Goal: Answer question/provide support

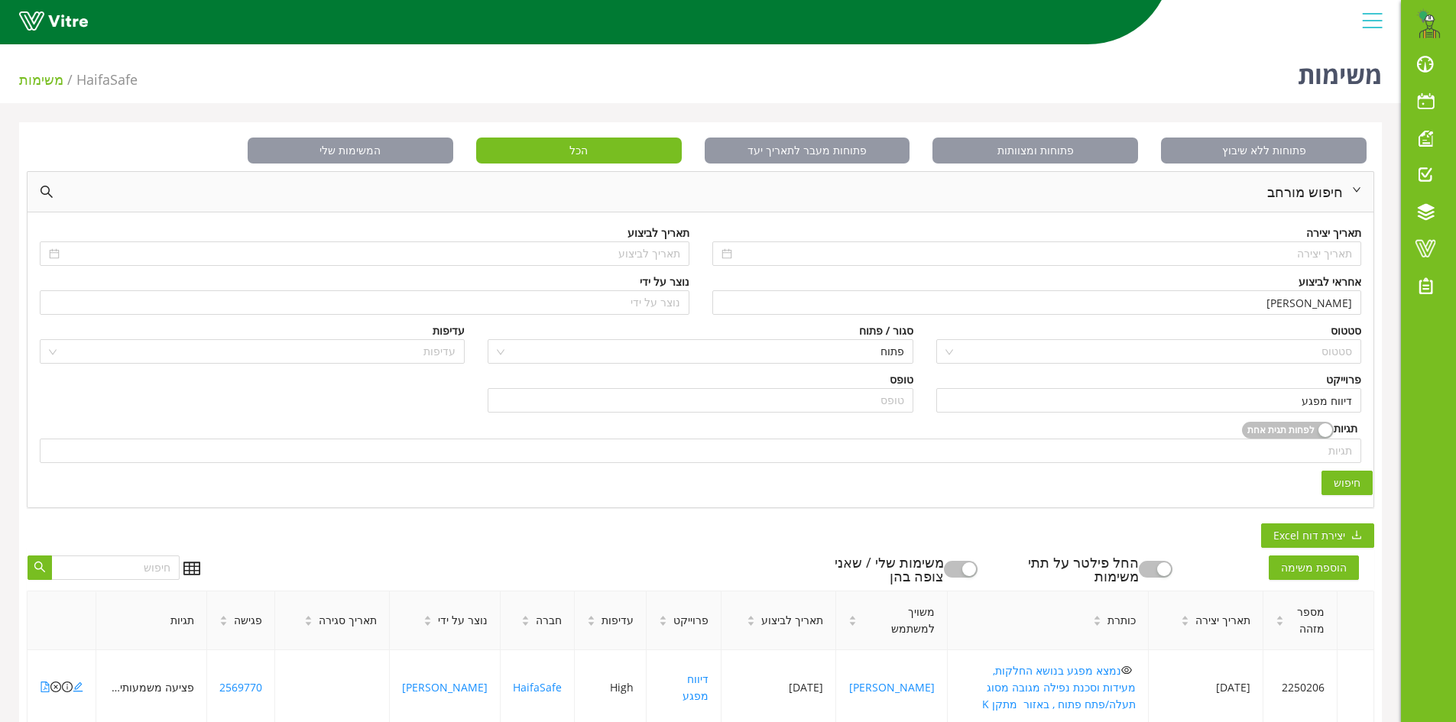
scroll to position [382, 0]
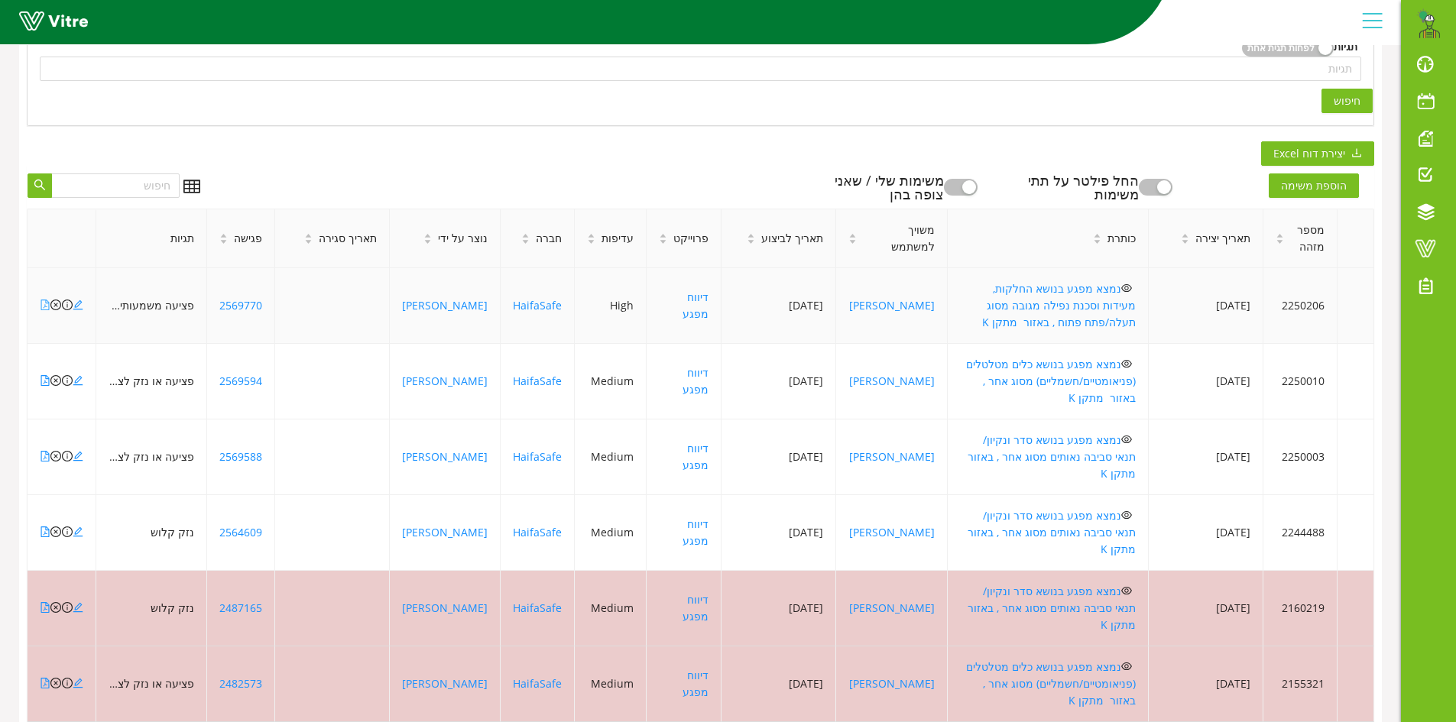
click at [44, 300] on icon "file-pdf" at bounding box center [45, 305] width 11 height 11
click at [57, 300] on icon "close-circle" at bounding box center [55, 305] width 11 height 11
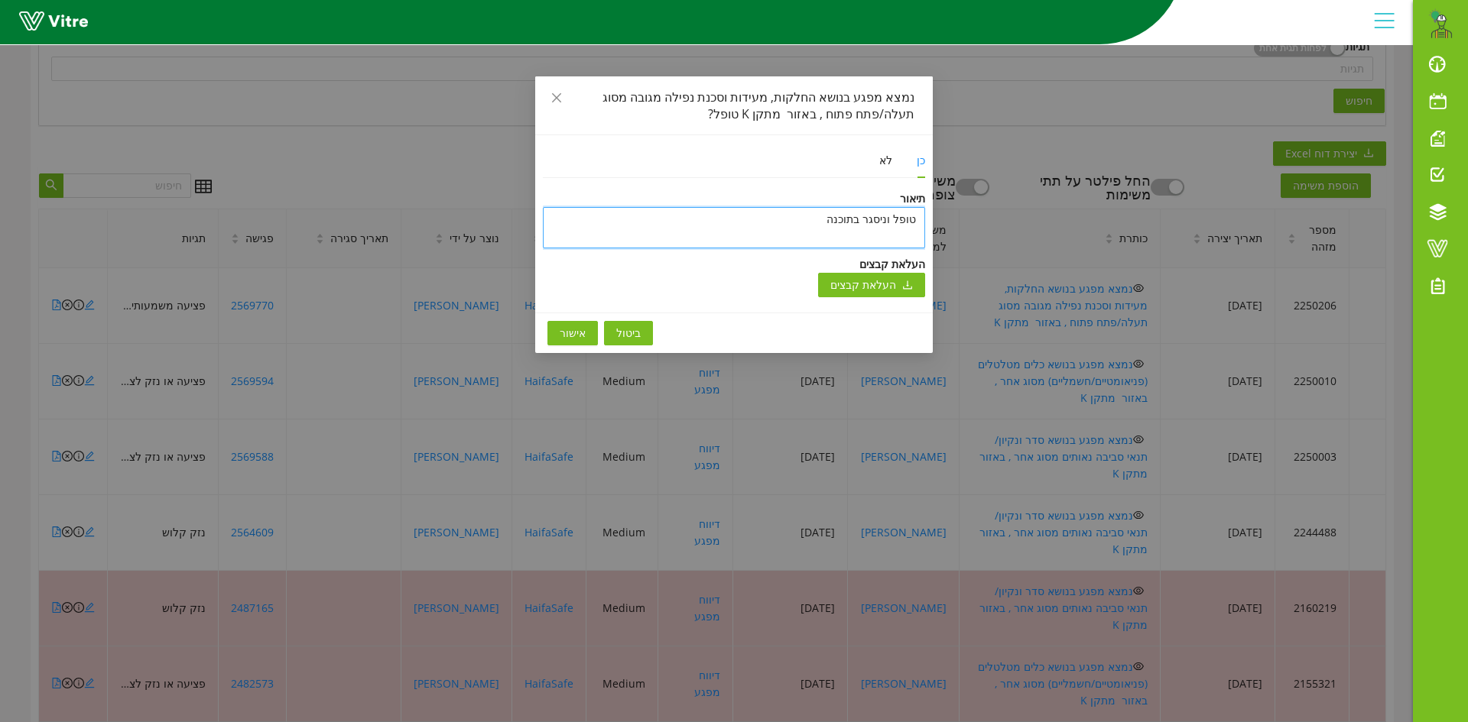
click at [722, 226] on textarea "טופל וניסגר בתוכנה" at bounding box center [734, 227] width 382 height 41
type textarea "y"
type textarea "ט"
type textarea "טו"
type textarea "טופ"
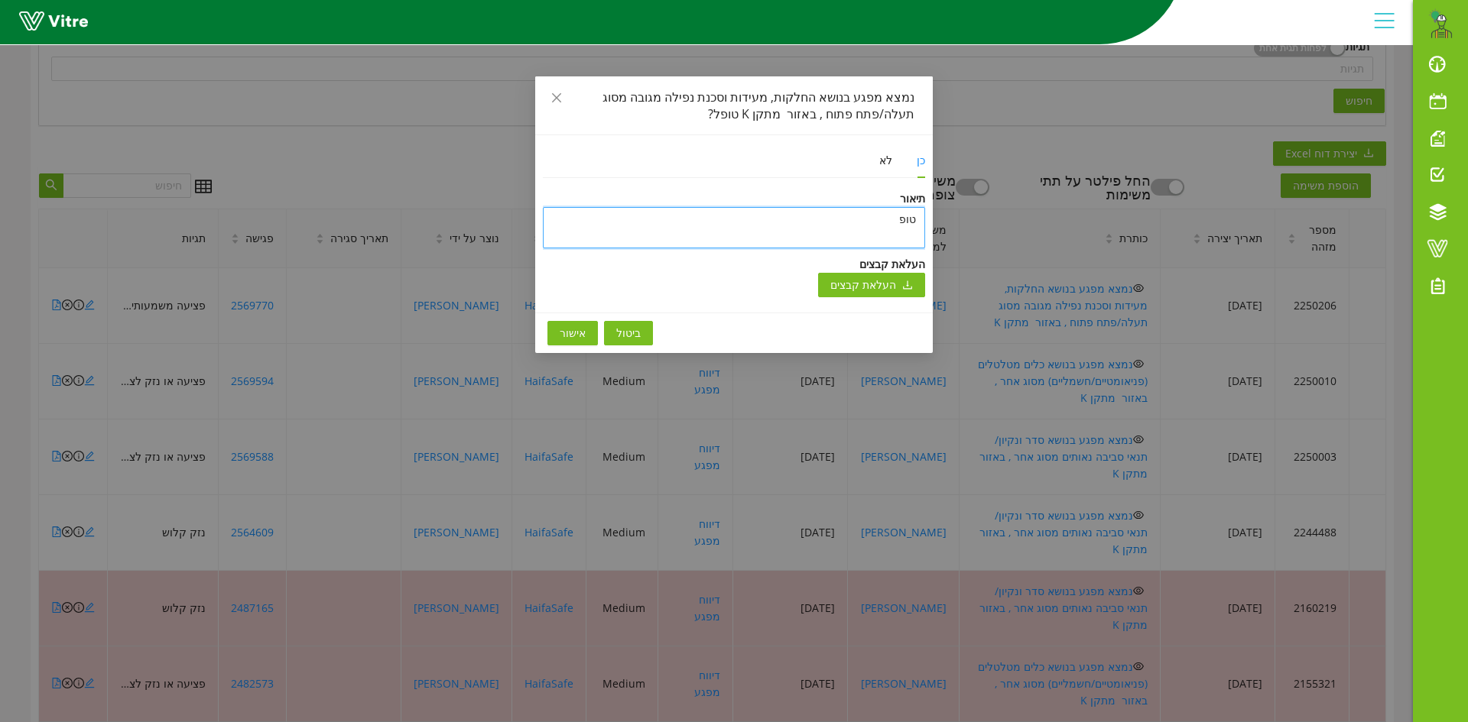
type textarea "טופל"
type textarea "טופל ו"
type textarea "טופל ונ"
type textarea "טופל וני"
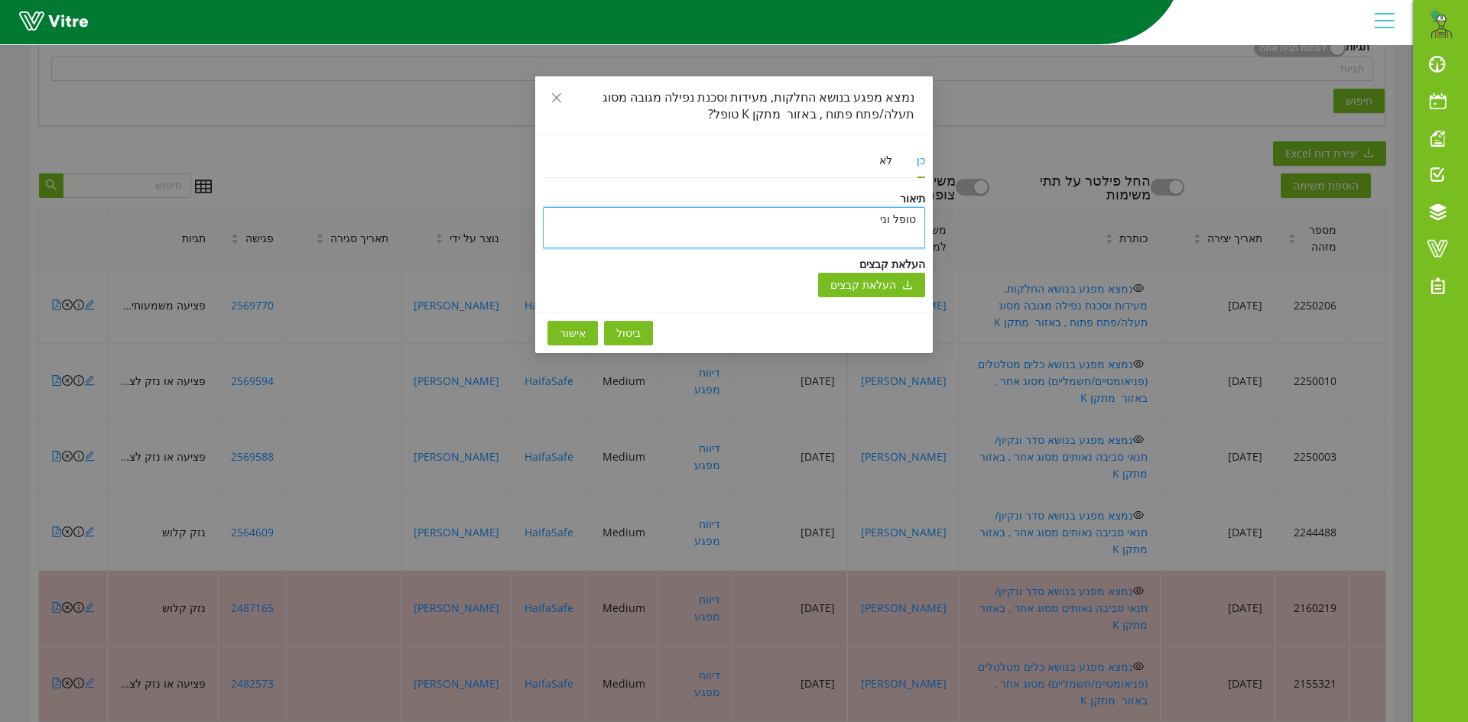
type textarea "טופל וניס"
type textarea "טופל וניסג"
type textarea "טופל וניסגק"
type textarea "טופל וניסג"
type textarea "טופל וניסגר"
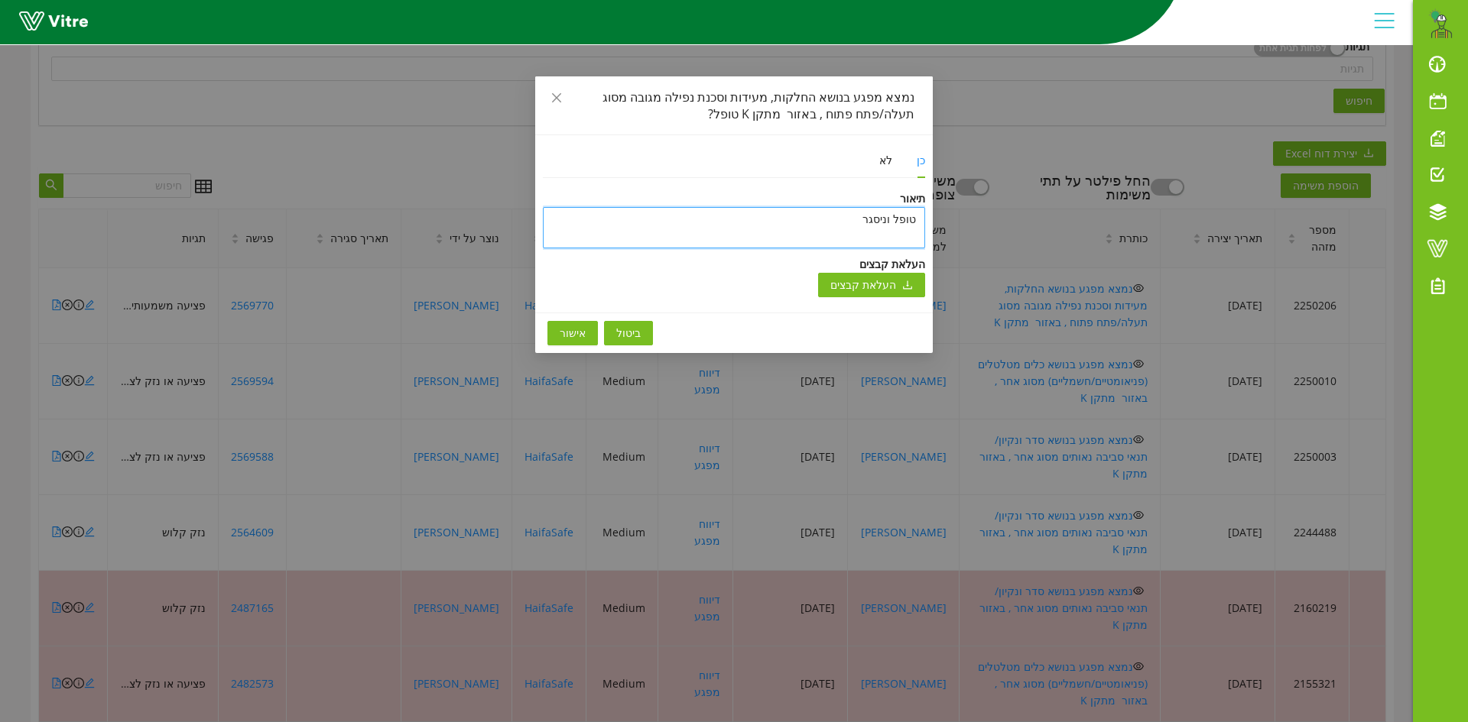
type textarea "טופל וניסגר"
type textarea "טופל וניסגר ב"
type textarea "טופל וניסגר בת"
type textarea "[PERSON_NAME] וניסגר בתו"
type textarea "טופל וניסגר בתוכ"
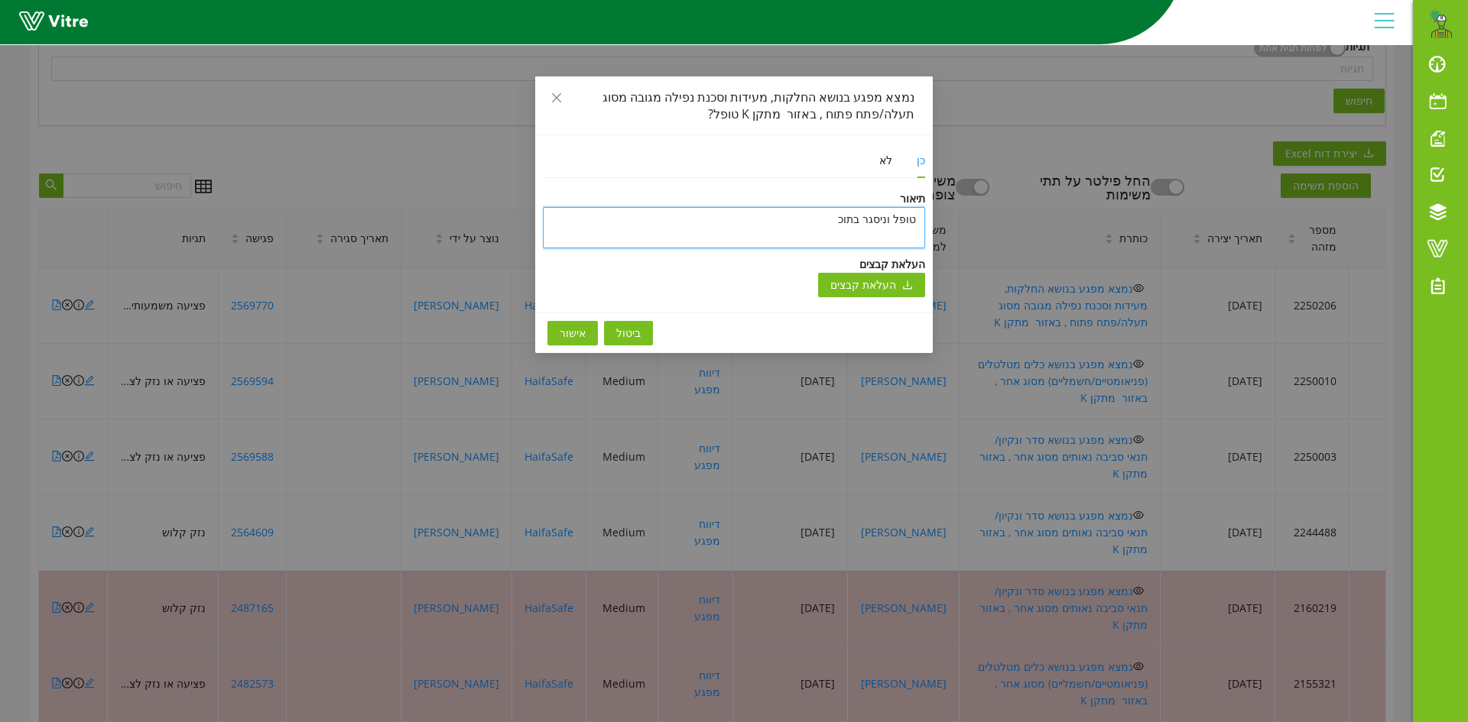
type textarea "[PERSON_NAME] וניסגר בתוכנ"
type textarea "טופל וניסגר בתוכנה"
click at [560, 330] on span "אישור" at bounding box center [573, 333] width 26 height 17
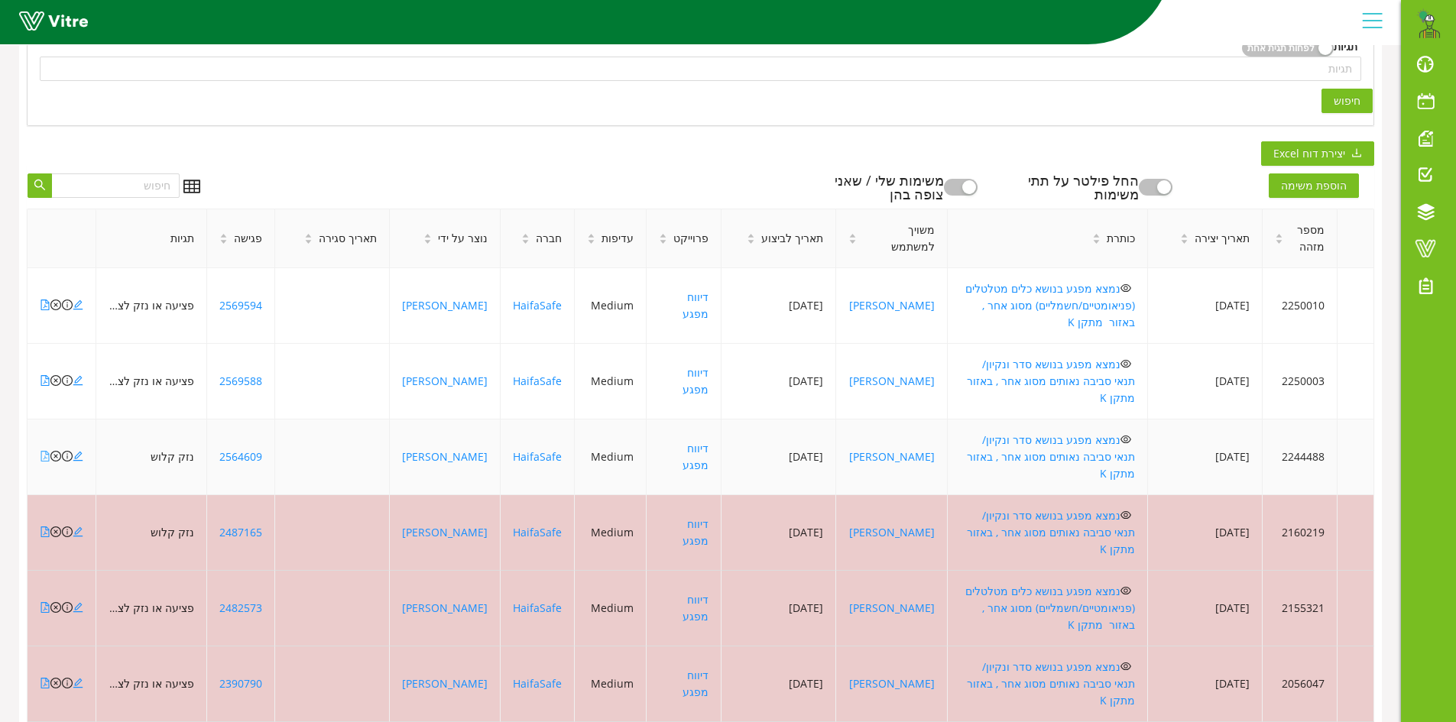
click at [44, 451] on icon "file-pdf" at bounding box center [45, 456] width 11 height 11
click at [44, 300] on icon "file-pdf" at bounding box center [45, 305] width 11 height 11
click at [46, 375] on icon "file-pdf" at bounding box center [45, 380] width 11 height 11
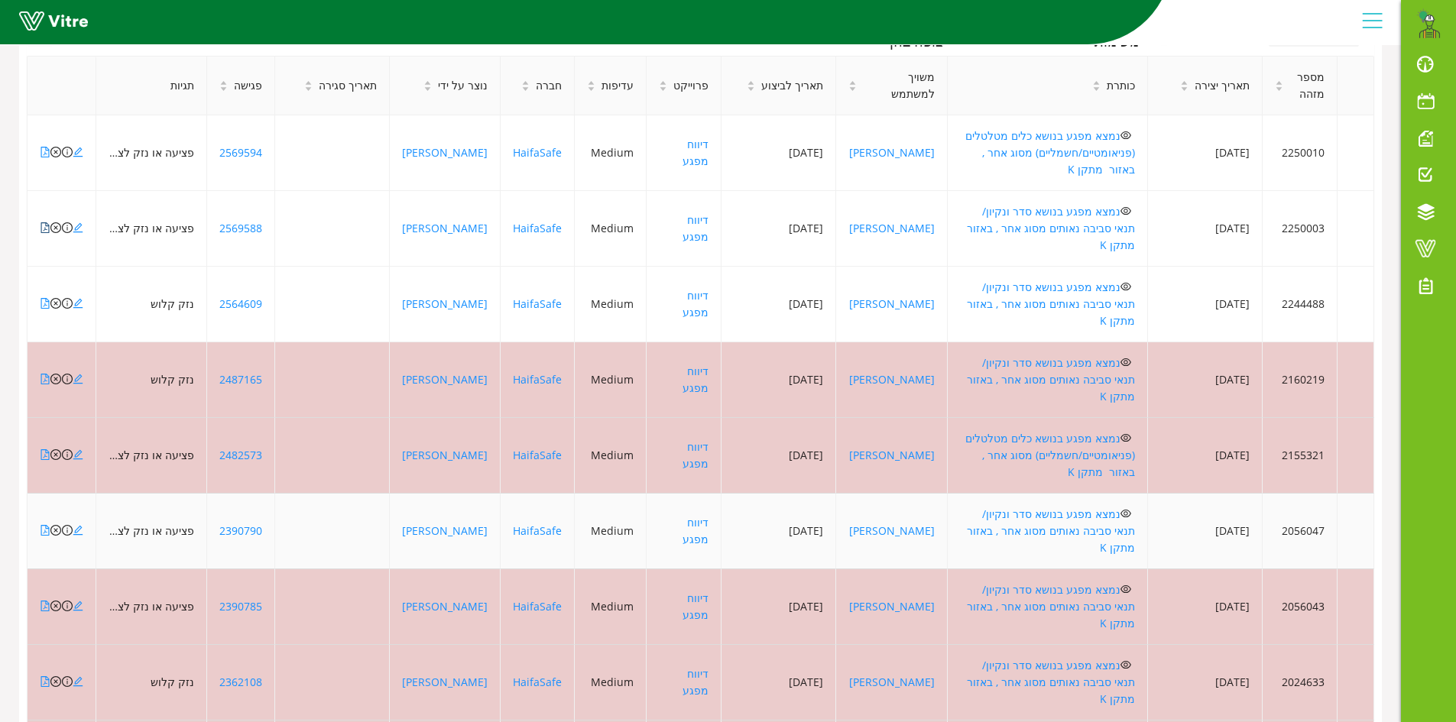
scroll to position [600, 0]
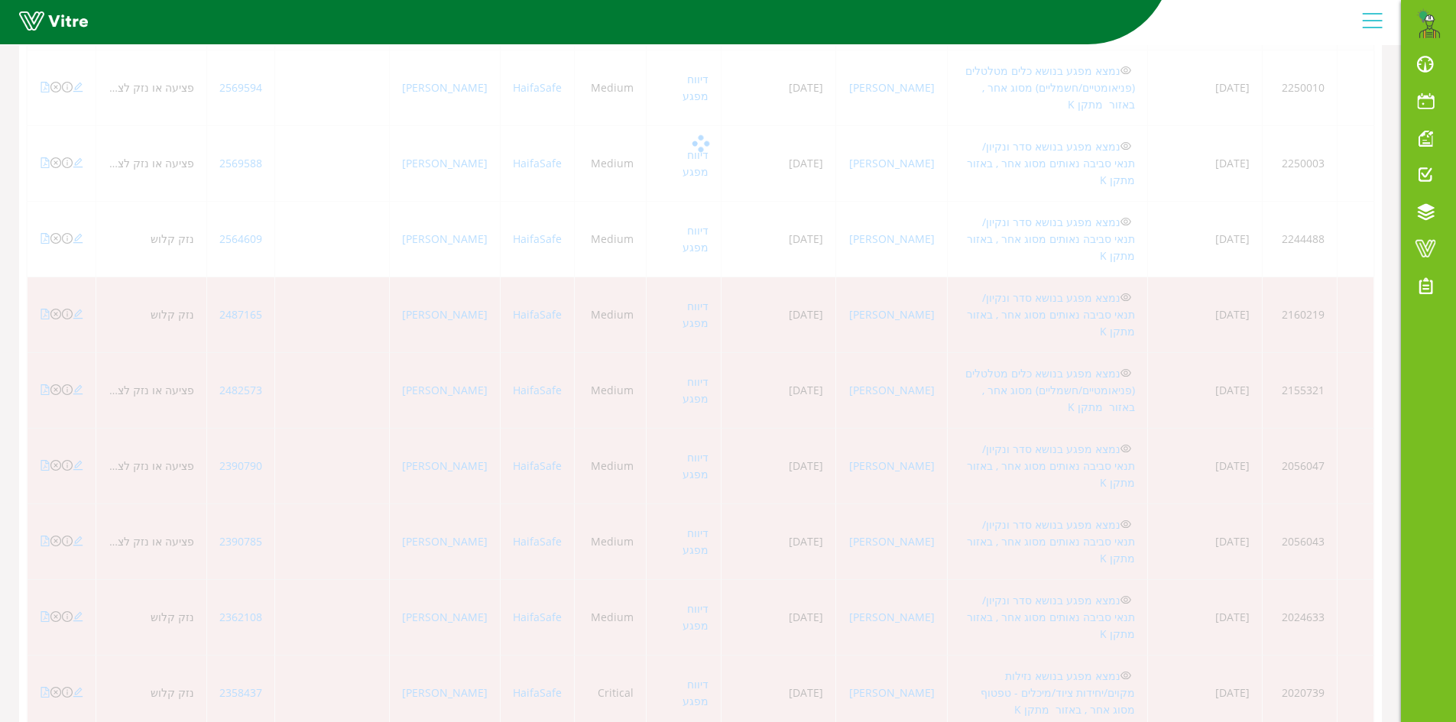
scroll to position [424, 0]
